Goal: Information Seeking & Learning: Learn about a topic

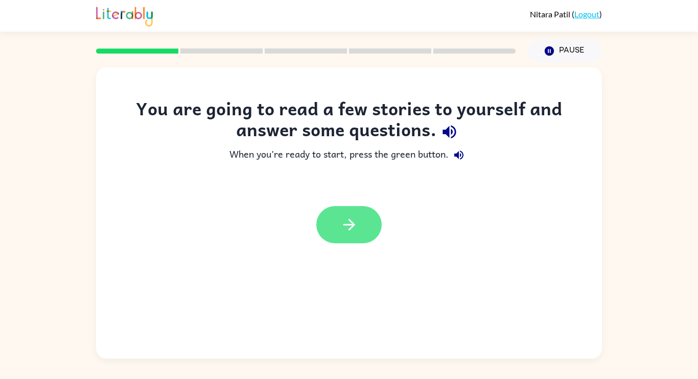
click at [353, 225] on icon "button" at bounding box center [349, 225] width 12 height 12
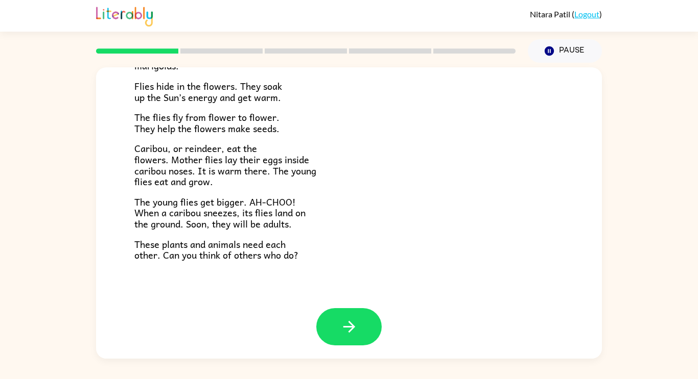
scroll to position [210, 0]
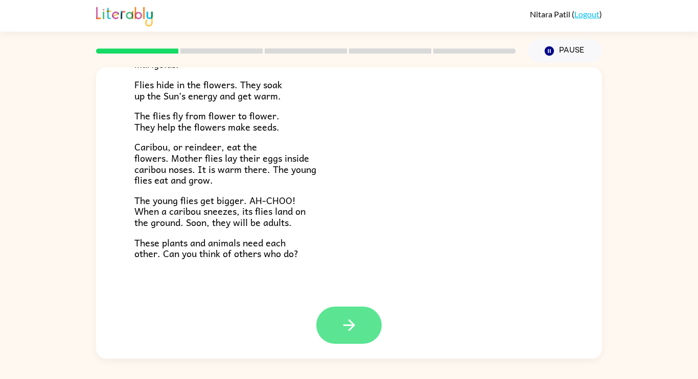
click at [347, 321] on icon "button" at bounding box center [349, 326] width 18 height 18
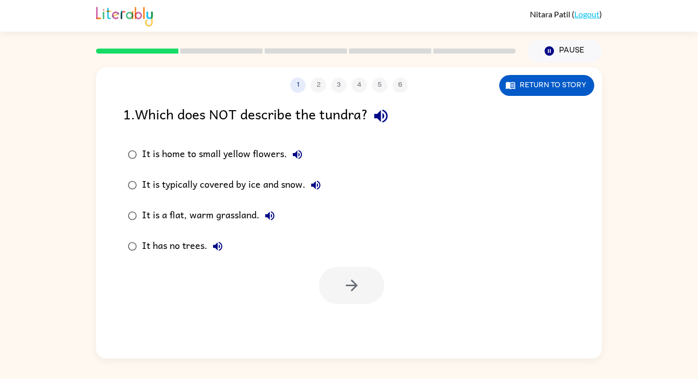
click at [206, 217] on div "It is a flat, warm grassland." at bounding box center [211, 216] width 138 height 20
click at [349, 297] on button "button" at bounding box center [351, 285] width 65 height 37
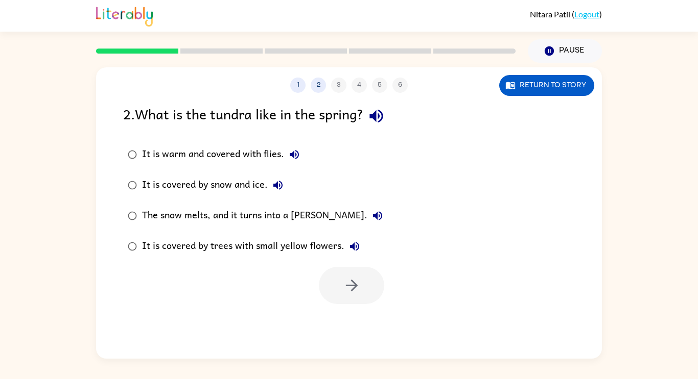
click at [252, 162] on div "It is warm and covered with flies." at bounding box center [223, 155] width 162 height 20
click at [365, 298] on button "button" at bounding box center [351, 285] width 65 height 37
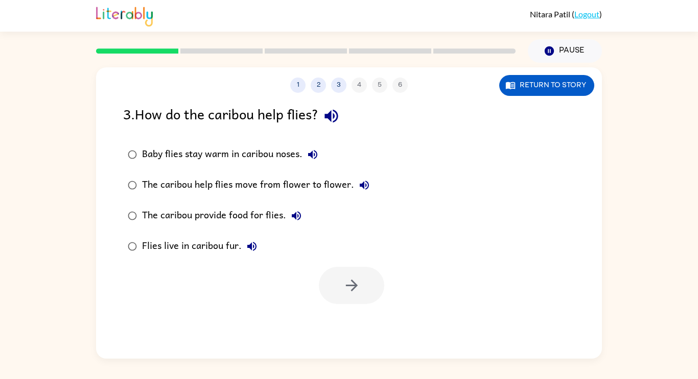
click at [279, 154] on div "Baby flies stay warm in caribou noses." at bounding box center [232, 155] width 181 height 20
click at [360, 297] on button "button" at bounding box center [351, 285] width 65 height 37
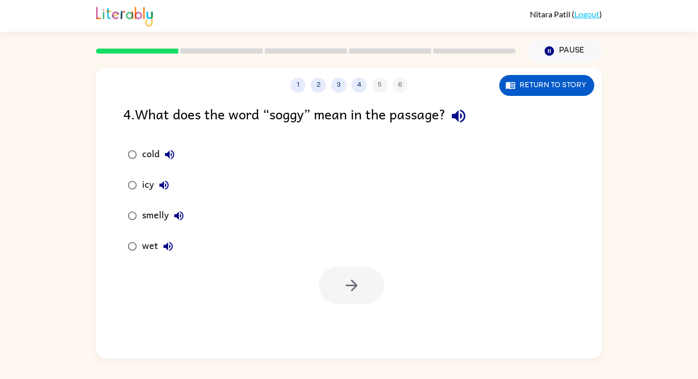
click at [167, 242] on icon "button" at bounding box center [168, 247] width 12 height 12
click at [374, 292] on button "button" at bounding box center [351, 285] width 65 height 37
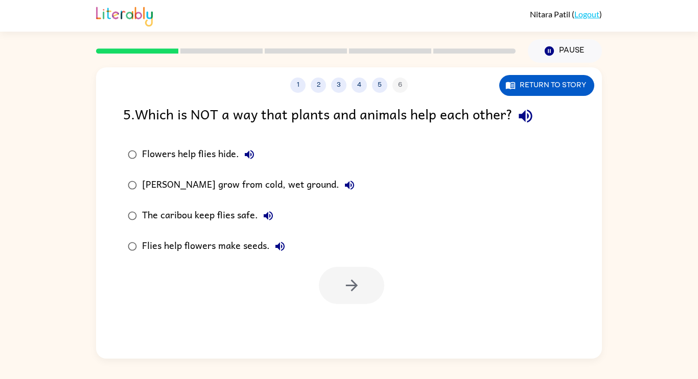
click at [223, 187] on div "[PERSON_NAME] grow from cold, wet ground." at bounding box center [251, 185] width 218 height 20
click at [353, 293] on icon "button" at bounding box center [352, 286] width 18 height 18
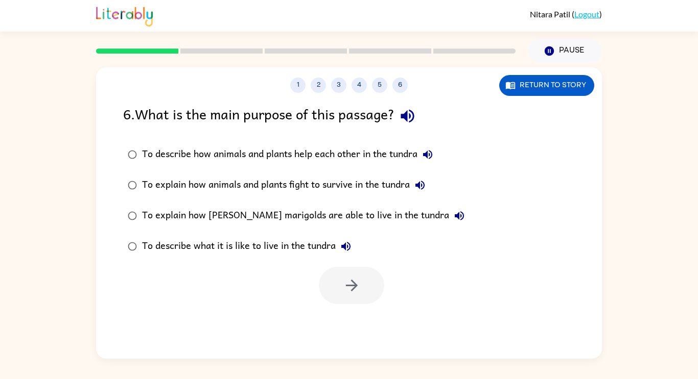
click at [241, 244] on div "To describe what it is like to live in the tundra" at bounding box center [249, 246] width 214 height 20
click at [373, 283] on button "button" at bounding box center [351, 285] width 65 height 37
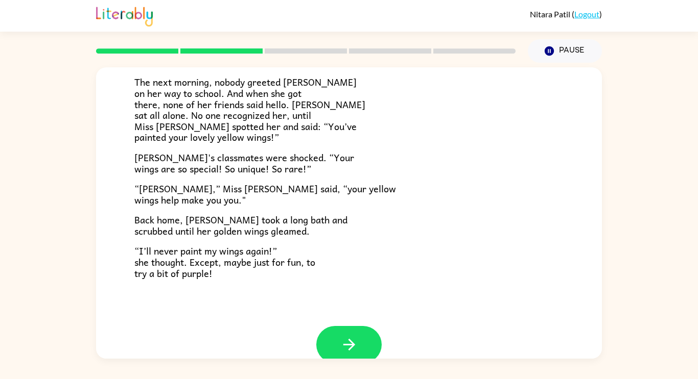
scroll to position [285, 0]
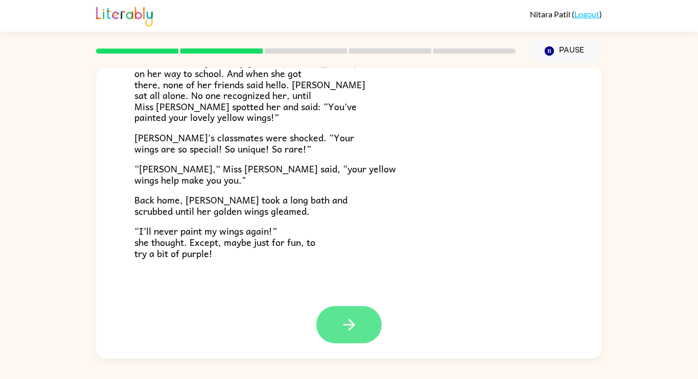
click at [341, 338] on button "button" at bounding box center [348, 324] width 65 height 37
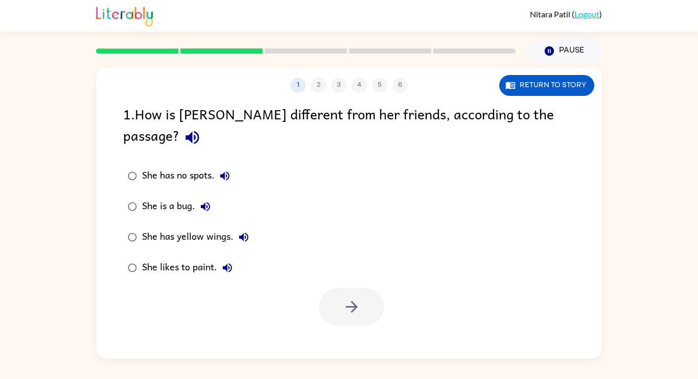
scroll to position [0, 0]
click at [189, 227] on div "She has yellow wings." at bounding box center [198, 237] width 112 height 20
click at [363, 288] on button "button" at bounding box center [351, 306] width 65 height 37
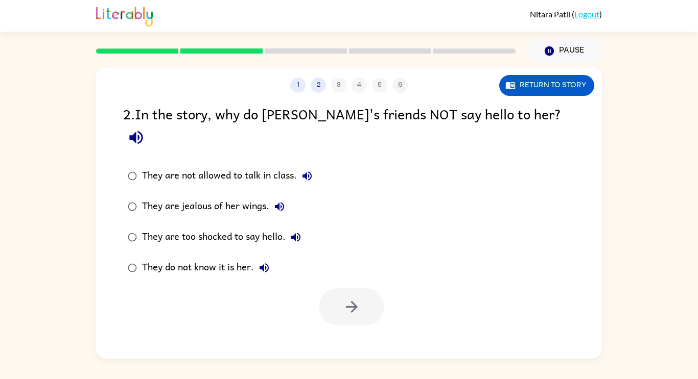
click at [233, 258] on div "They do not know it is her." at bounding box center [208, 268] width 132 height 20
click at [369, 288] on button "button" at bounding box center [351, 306] width 65 height 37
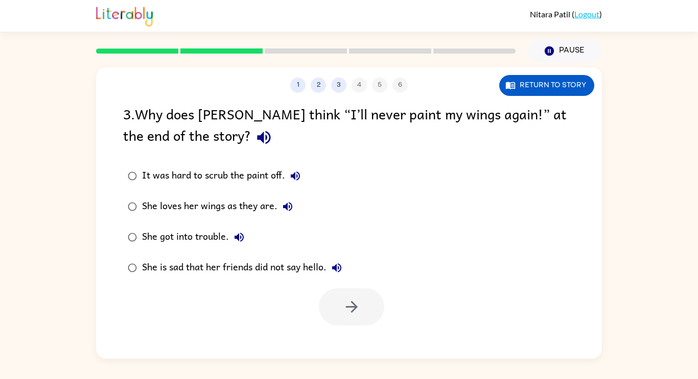
click at [238, 260] on div "She is sad that her friends did not say hello." at bounding box center [244, 268] width 205 height 20
click at [359, 315] on icon "button" at bounding box center [352, 307] width 18 height 18
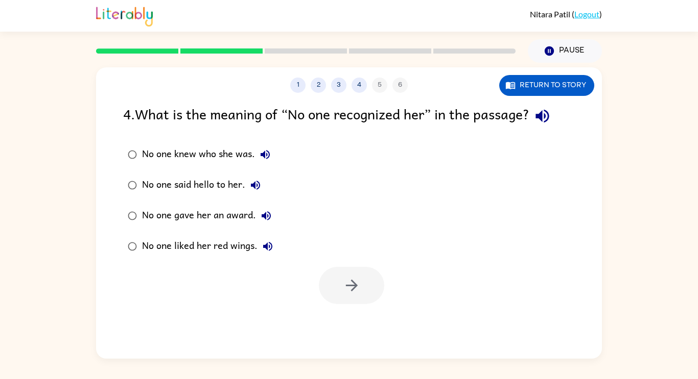
click at [211, 154] on div "No one knew who she was." at bounding box center [208, 155] width 133 height 20
click at [346, 287] on icon "button" at bounding box center [352, 286] width 18 height 18
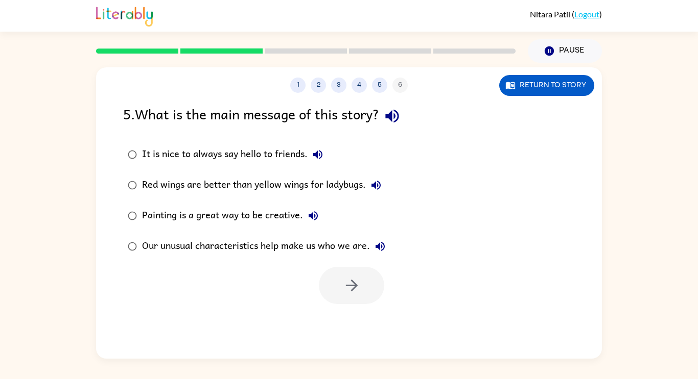
click at [247, 249] on div "Our unusual characteristics help make us who we are." at bounding box center [266, 246] width 248 height 20
click at [357, 289] on icon "button" at bounding box center [352, 286] width 18 height 18
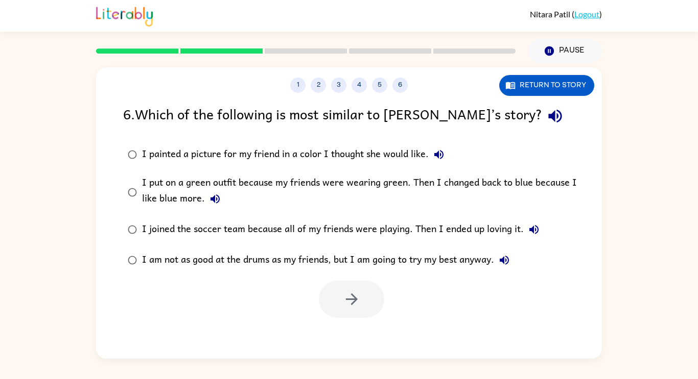
click at [380, 188] on div "I put on a green outfit because my friends were wearing green. Then I changed b…" at bounding box center [365, 192] width 446 height 34
click at [375, 299] on button "button" at bounding box center [351, 299] width 65 height 37
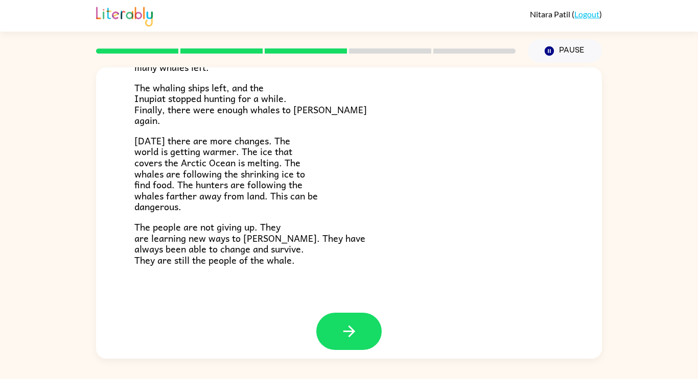
scroll to position [344, 0]
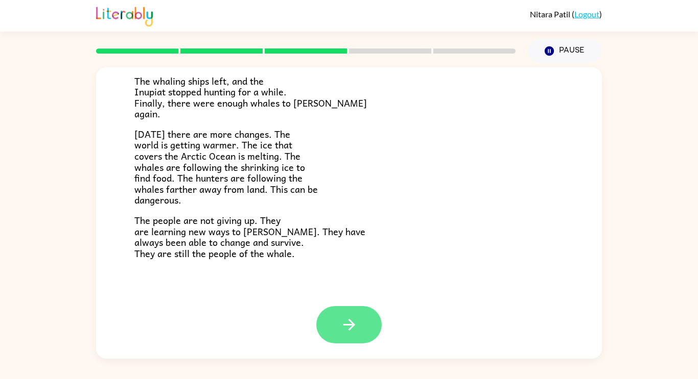
click at [347, 329] on icon "button" at bounding box center [349, 325] width 18 height 18
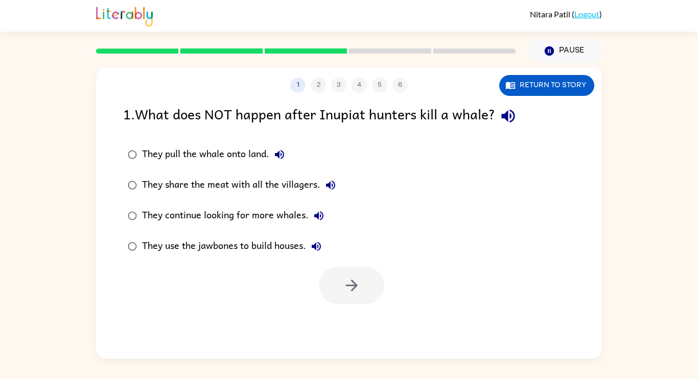
click at [219, 160] on div "They pull the whale onto land." at bounding box center [216, 155] width 148 height 20
click at [363, 300] on button "button" at bounding box center [351, 285] width 65 height 37
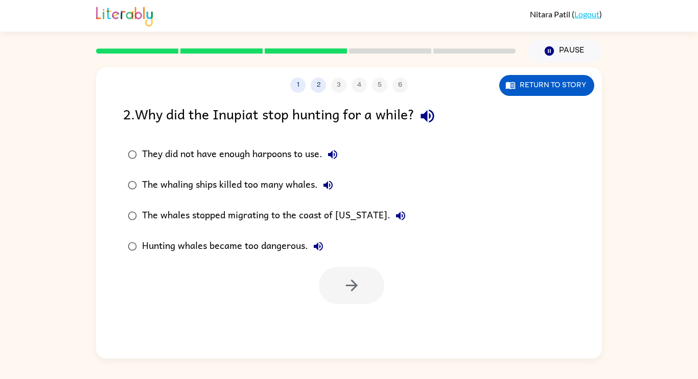
click at [301, 156] on div "They did not have enough harpoons to use." at bounding box center [242, 155] width 201 height 20
click at [227, 183] on div "The whaling ships killed too many whales." at bounding box center [240, 185] width 196 height 20
click at [353, 284] on icon "button" at bounding box center [352, 286] width 18 height 18
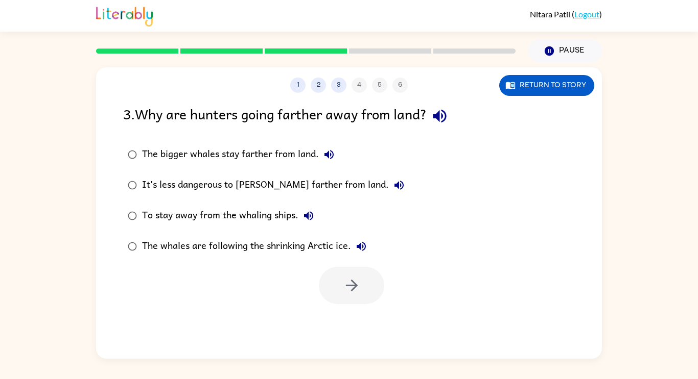
click at [217, 242] on div "The whales are following the shrinking Arctic ice." at bounding box center [256, 246] width 229 height 20
click at [358, 283] on icon "button" at bounding box center [352, 286] width 18 height 18
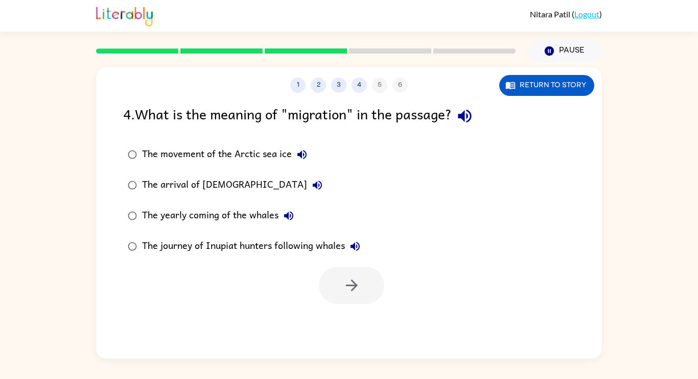
click at [214, 254] on div "The journey of Inupiat hunters following whales" at bounding box center [253, 246] width 223 height 20
click at [206, 155] on div "The movement of the Arctic sea ice" at bounding box center [227, 155] width 170 height 20
click at [326, 244] on div "The journey of Inupiat hunters following whales" at bounding box center [253, 246] width 223 height 20
click at [340, 284] on button "button" at bounding box center [351, 285] width 65 height 37
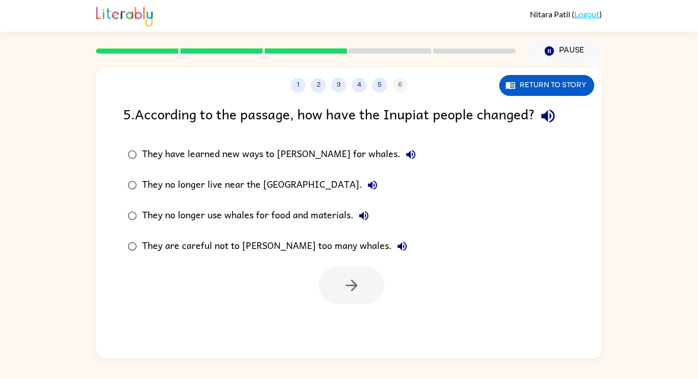
click at [288, 154] on div "They have learned new ways to [PERSON_NAME] for whales." at bounding box center [281, 155] width 279 height 20
click at [340, 303] on button "button" at bounding box center [351, 285] width 65 height 37
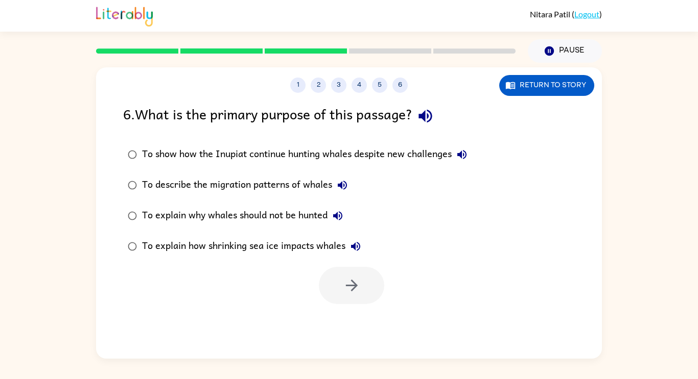
click at [295, 158] on div "To show how the Inupiat continue hunting whales despite new challenges" at bounding box center [307, 155] width 330 height 20
click at [357, 279] on icon "button" at bounding box center [352, 286] width 18 height 18
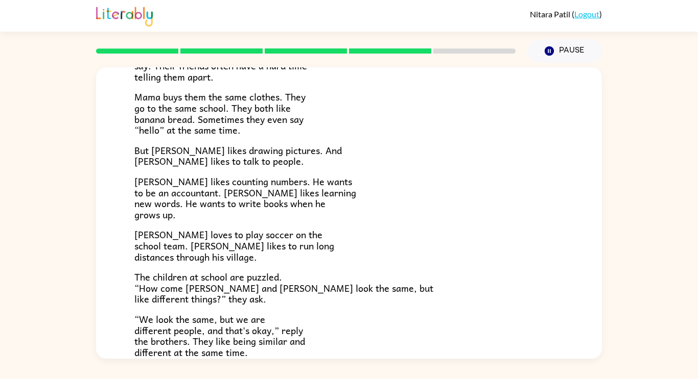
scroll to position [123, 0]
click at [217, 299] on span "The children at school are puzzled. “How come [PERSON_NAME] and [PERSON_NAME] l…" at bounding box center [283, 287] width 299 height 37
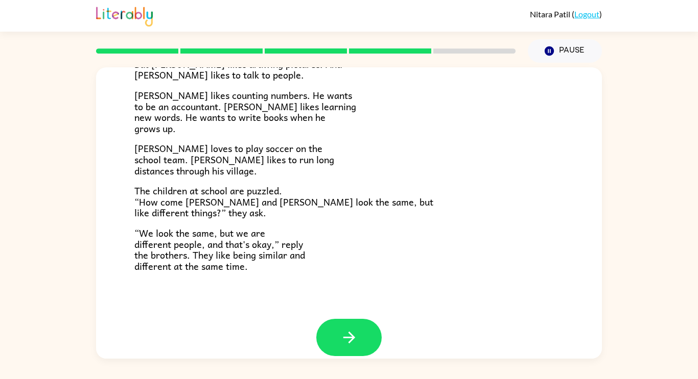
scroll to position [221, 0]
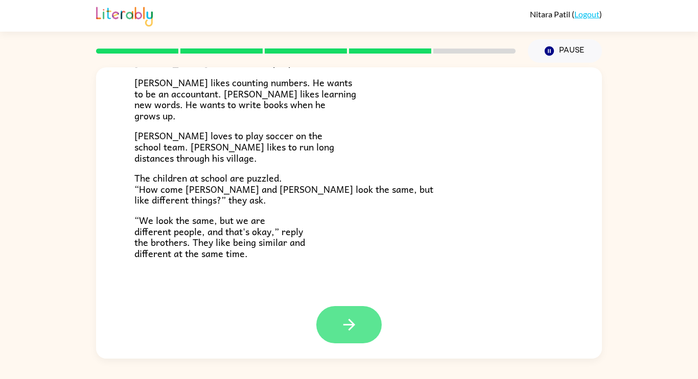
click at [360, 337] on button "button" at bounding box center [348, 324] width 65 height 37
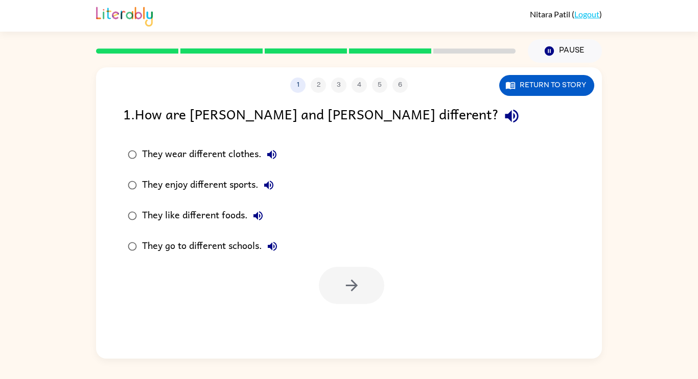
click at [227, 190] on div "They enjoy different sports." at bounding box center [210, 185] width 137 height 20
click at [363, 296] on button "button" at bounding box center [351, 285] width 65 height 37
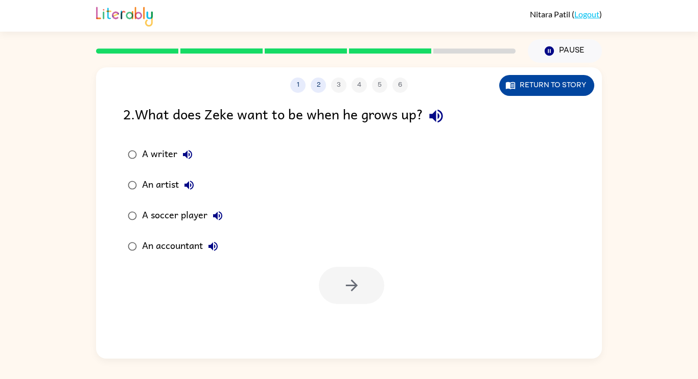
click at [585, 91] on button "Return to story" at bounding box center [546, 85] width 95 height 21
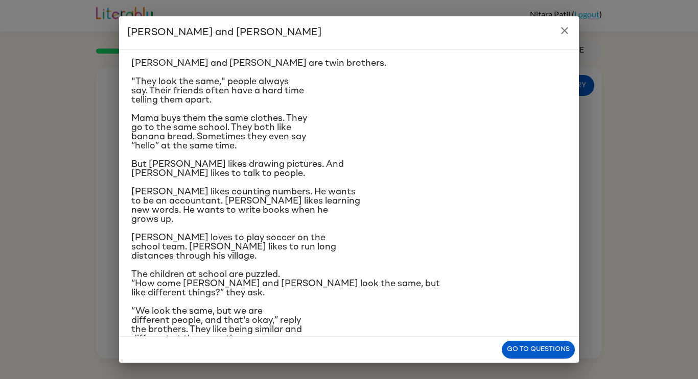
scroll to position [25, 0]
click at [564, 30] on icon "close" at bounding box center [564, 30] width 7 height 7
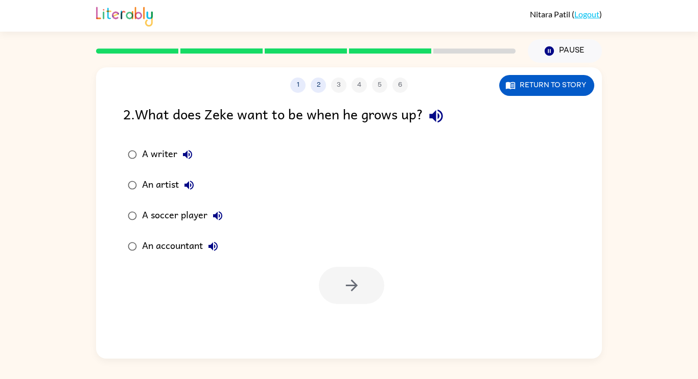
click at [165, 149] on div "A writer" at bounding box center [170, 155] width 56 height 20
click at [343, 284] on icon "button" at bounding box center [352, 286] width 18 height 18
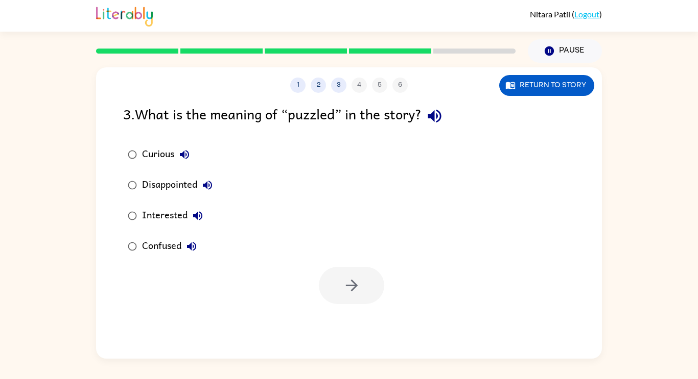
click at [343, 284] on div at bounding box center [351, 285] width 65 height 37
click at [167, 250] on div "Confused" at bounding box center [172, 246] width 60 height 20
click at [373, 300] on button "button" at bounding box center [351, 285] width 65 height 37
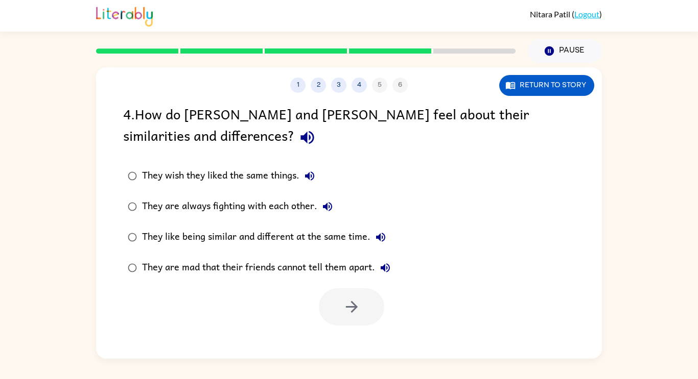
click at [196, 239] on div "They like being similar and different at the same time." at bounding box center [266, 237] width 249 height 20
click at [353, 304] on icon "button" at bounding box center [351, 307] width 12 height 12
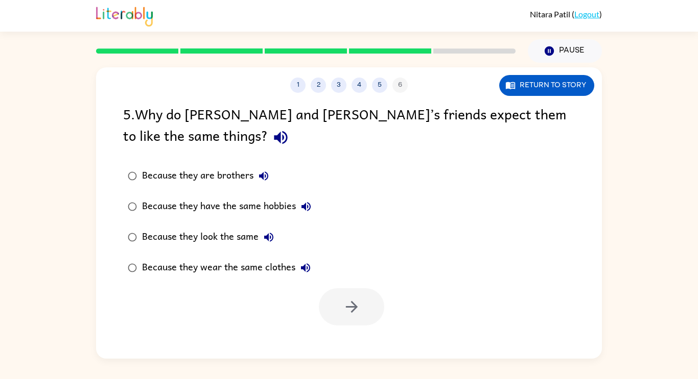
click at [220, 237] on div "Because they look the same" at bounding box center [210, 237] width 137 height 20
click at [339, 302] on button "button" at bounding box center [351, 306] width 65 height 37
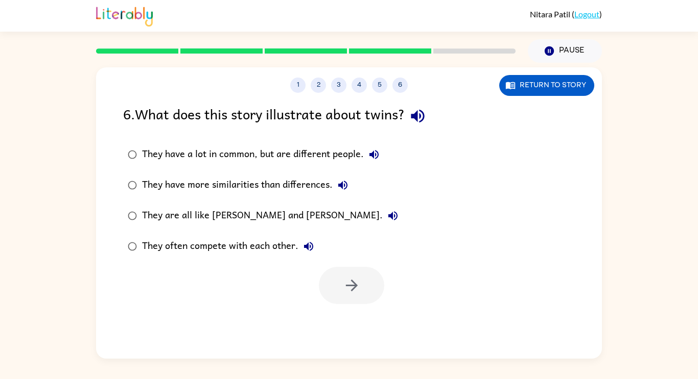
click at [254, 149] on div "They have a lot in common, but are different people." at bounding box center [263, 155] width 242 height 20
click at [363, 275] on button "button" at bounding box center [351, 285] width 65 height 37
